Goal: Task Accomplishment & Management: Manage account settings

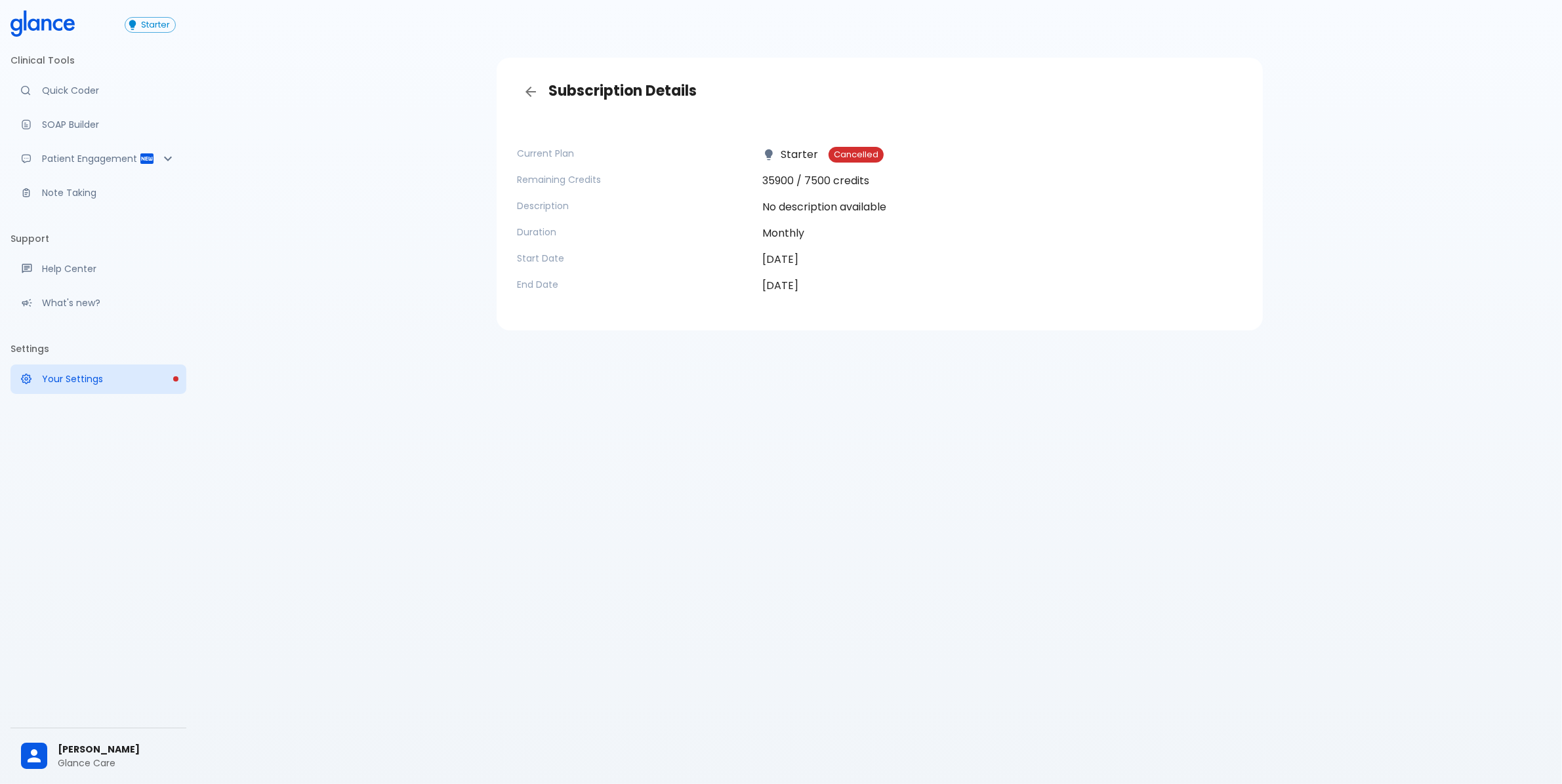
click at [782, 199] on p "No description available" at bounding box center [1001, 207] width 479 height 16
click at [113, 733] on div "[PERSON_NAME] Glance Care" at bounding box center [98, 756] width 176 height 45
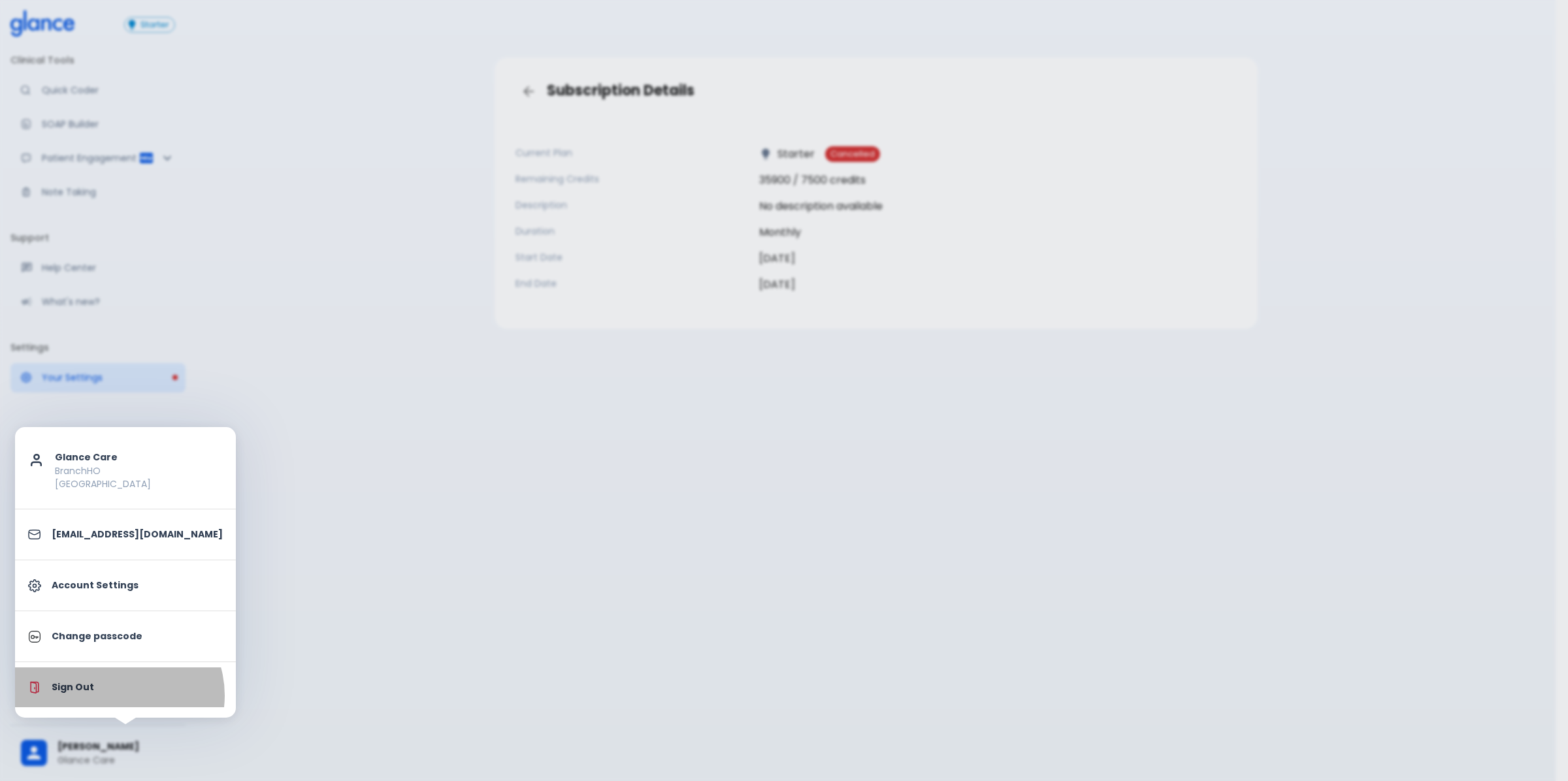
click at [117, 696] on li "Sign Out" at bounding box center [125, 687] width 221 height 40
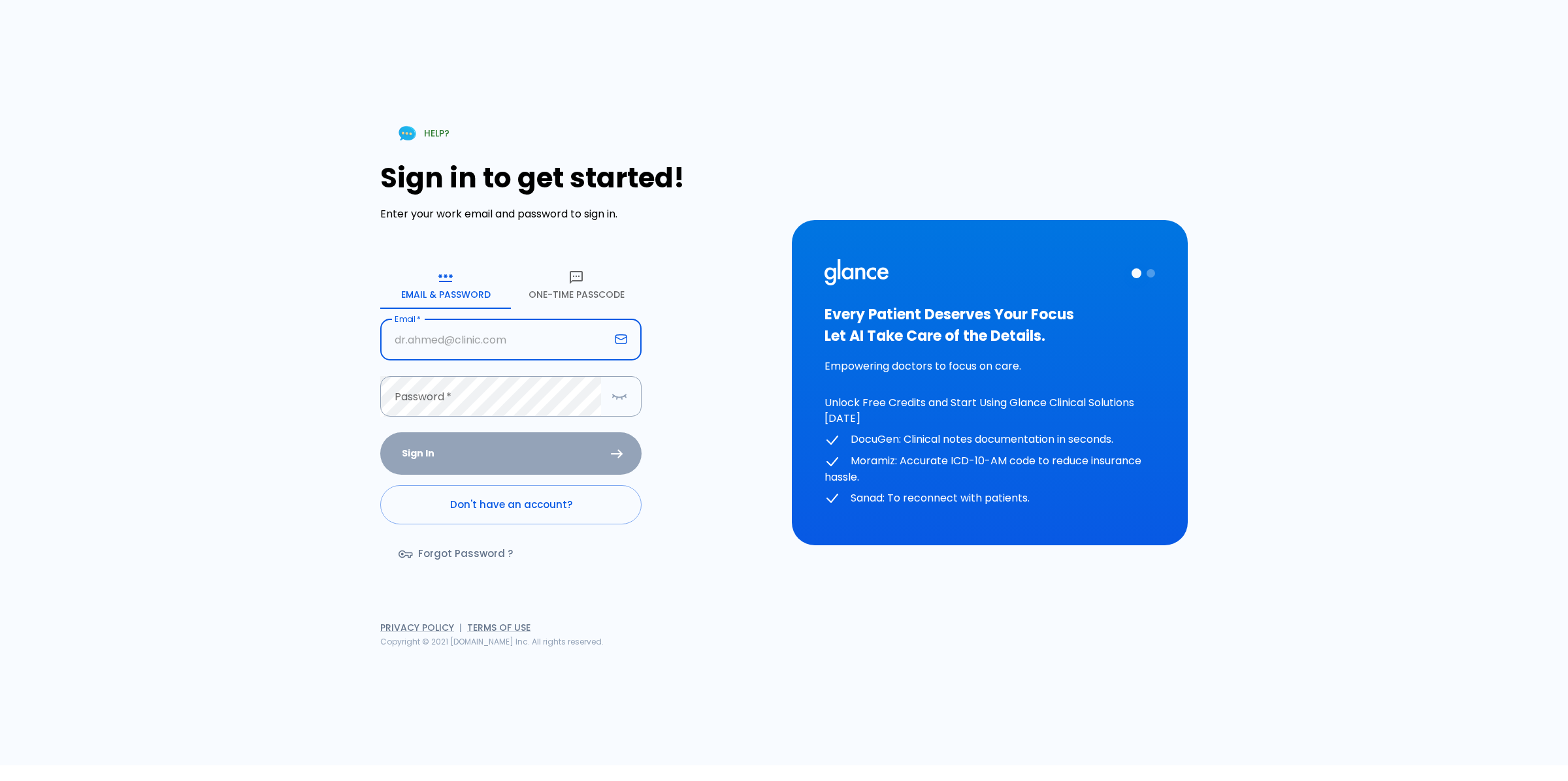
click at [521, 328] on input "text" at bounding box center [495, 340] width 229 height 41
type input "[EMAIL_ADDRESS][DOMAIN_NAME]"
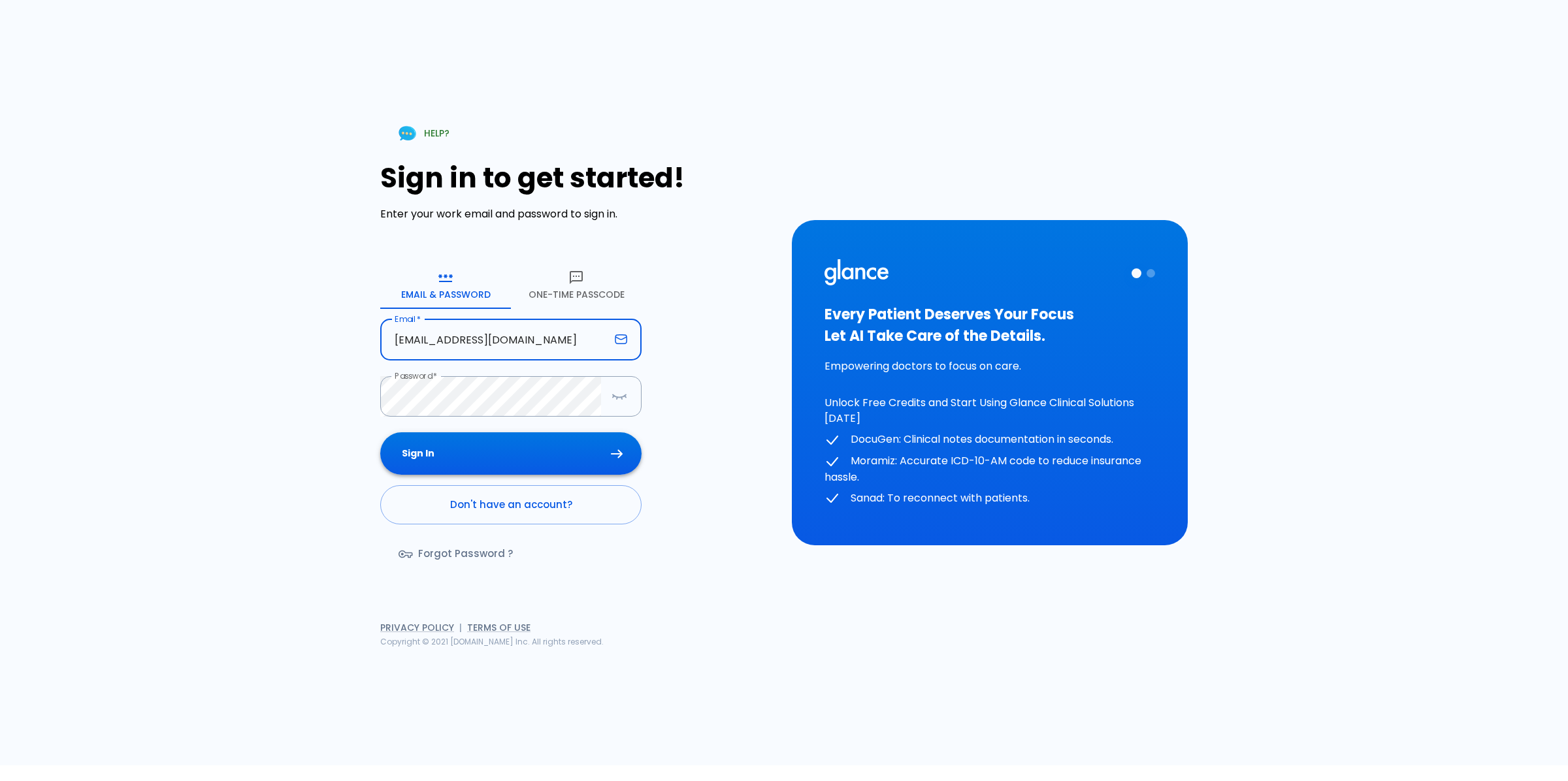
click at [513, 458] on button "Sign In" at bounding box center [511, 454] width 261 height 43
